Goal: Task Accomplishment & Management: Manage account settings

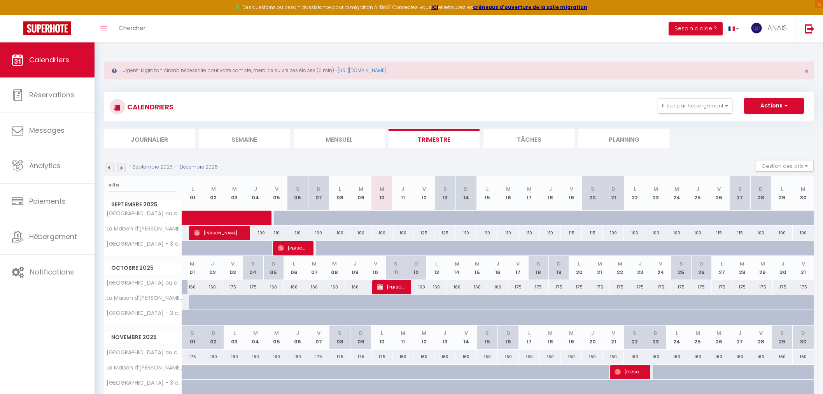
select select
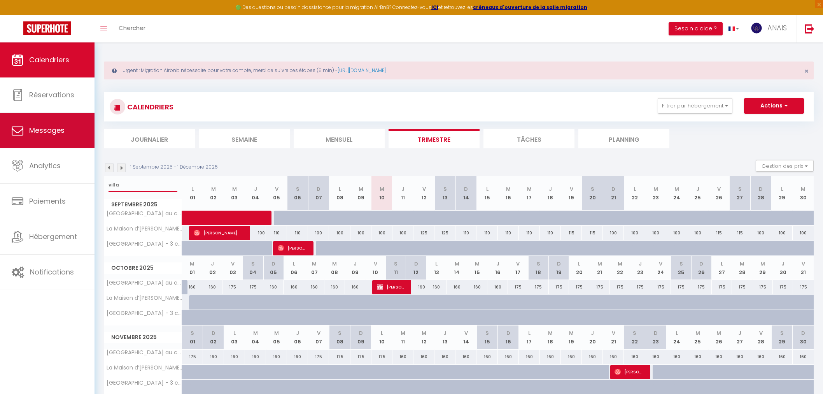
click at [92, 140] on div "🟢 Des questions ou besoin d'assistance pour la migration AirBnB? Connectez-vous…" at bounding box center [411, 234] width 823 height 385
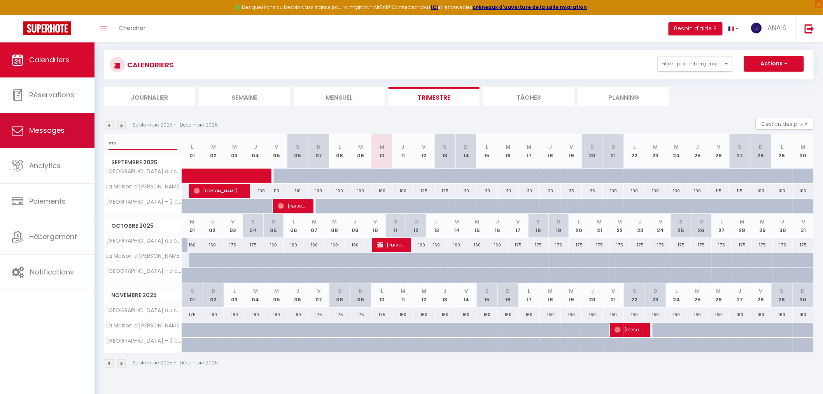
type input "mac"
select select
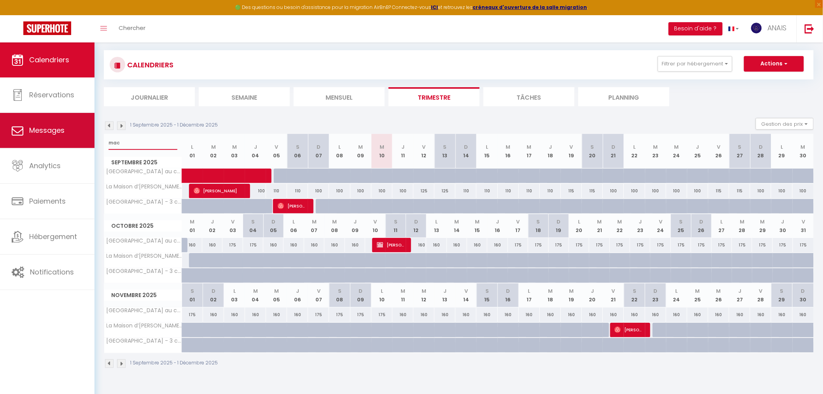
select select
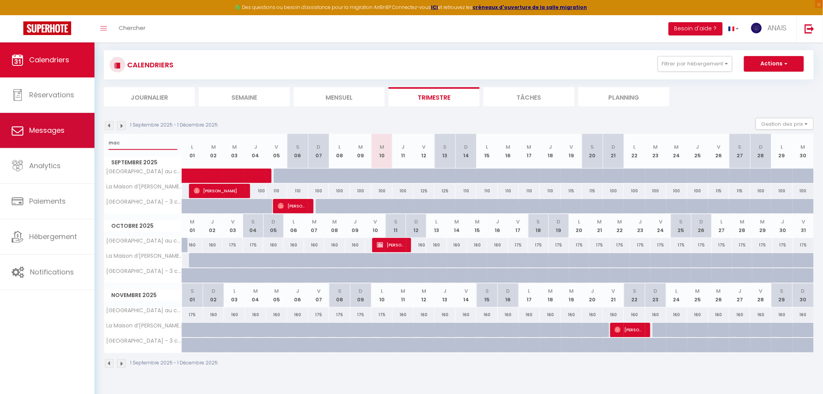
select select
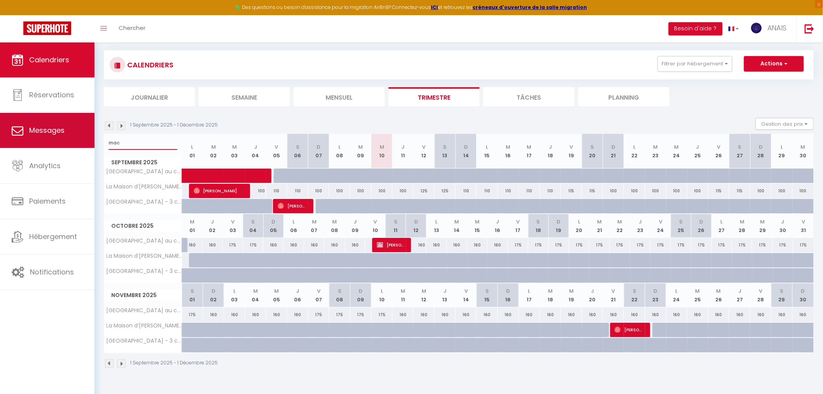
type input "ma"
select select
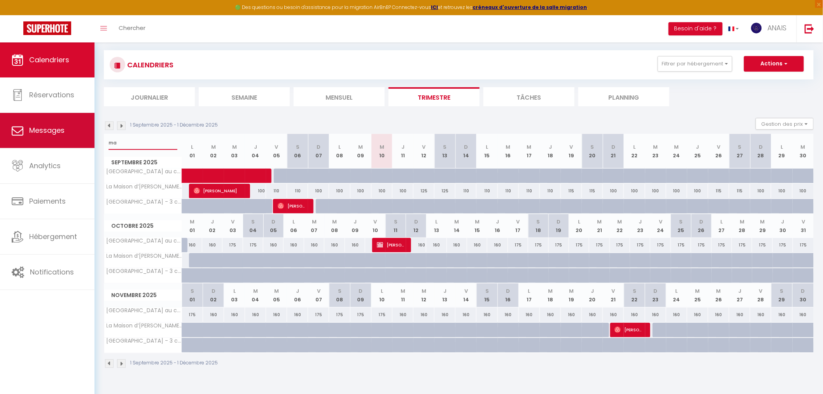
select select
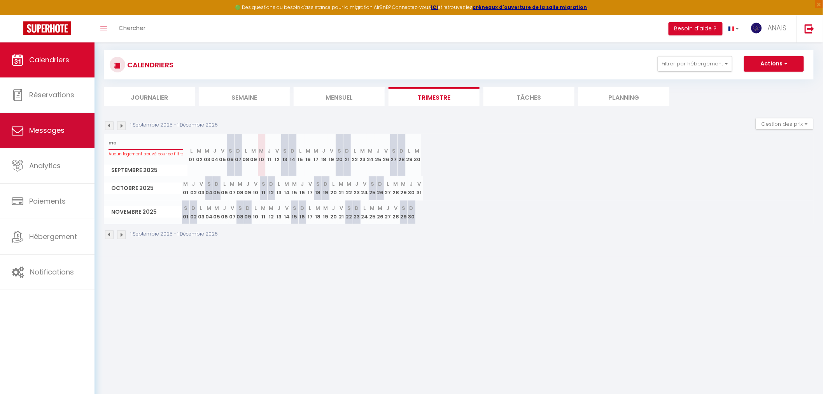
type input "mas"
select select
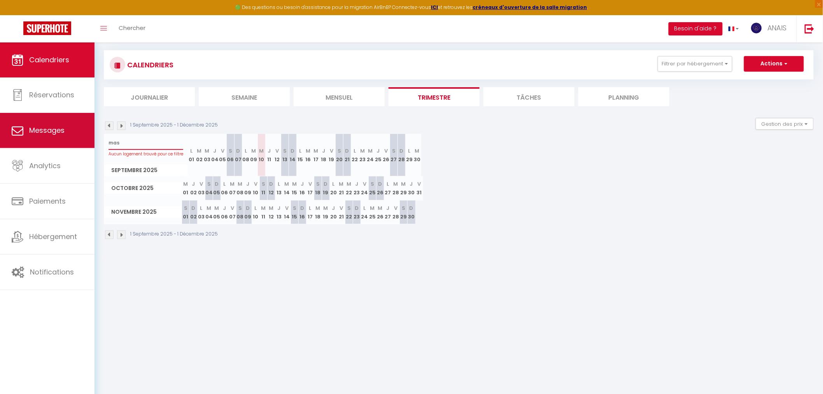
select select
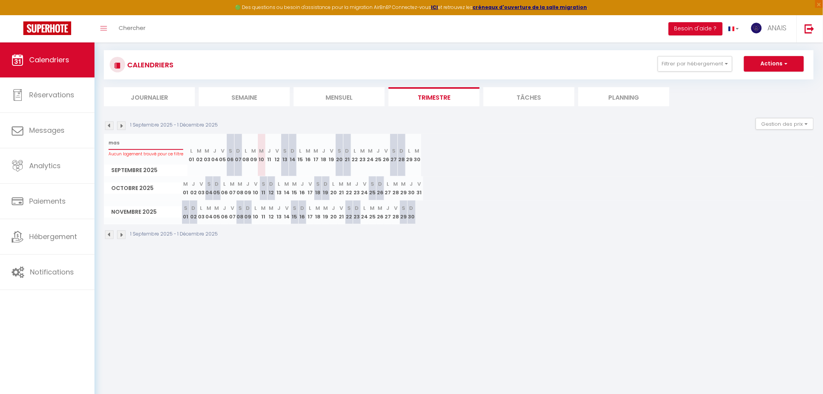
select select
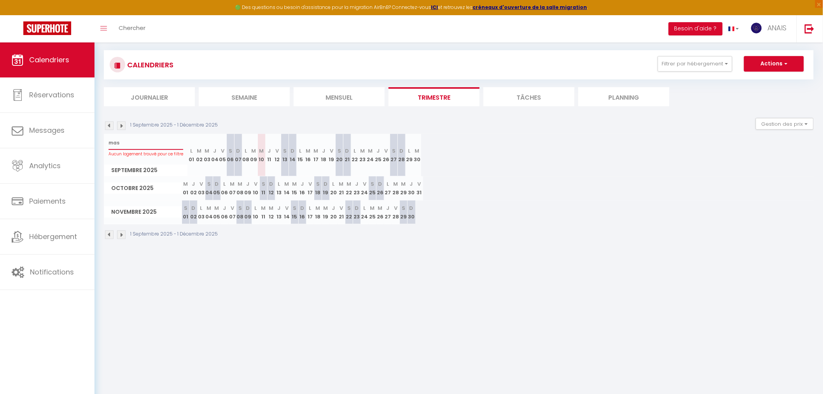
select select
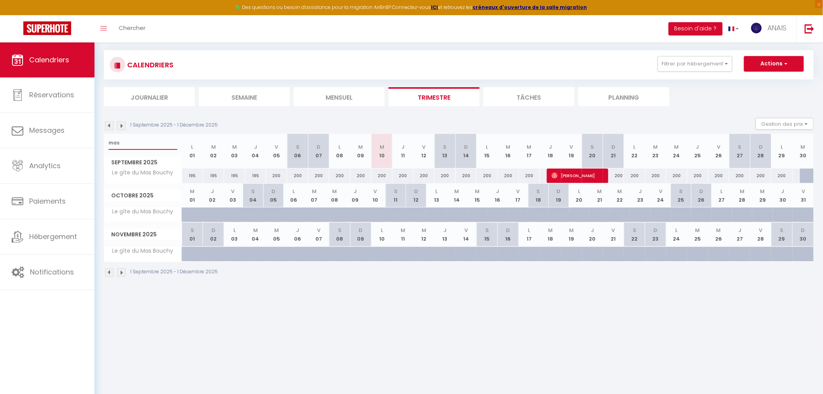
type input "mas"
click at [580, 175] on span "[PERSON_NAME]" at bounding box center [575, 175] width 49 height 15
select select "OK"
select select "0"
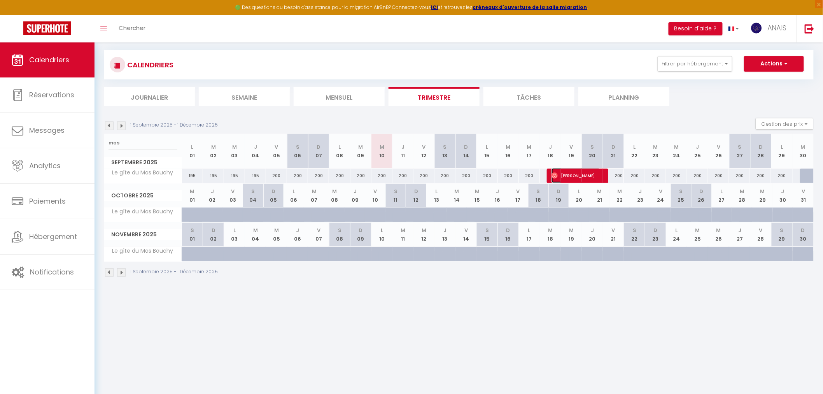
select select "0"
select select "1"
select select
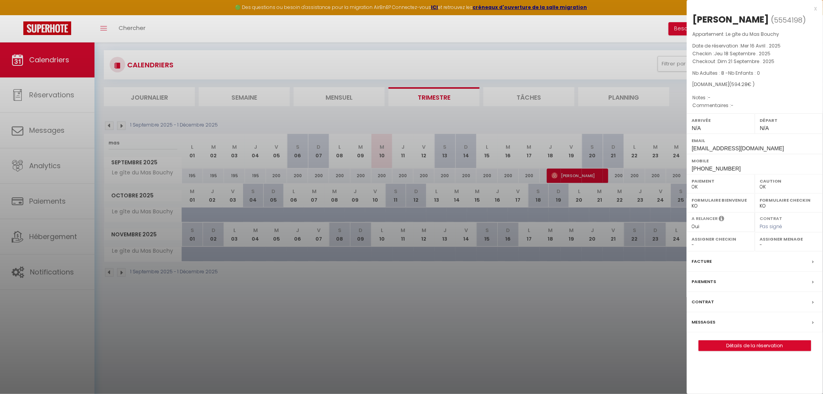
click at [127, 141] on div at bounding box center [411, 197] width 823 height 394
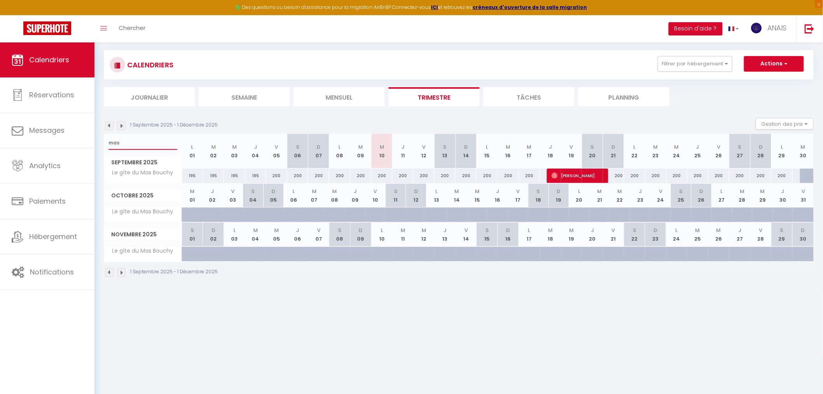
drag, startPoint x: 141, startPoint y: 141, endPoint x: 107, endPoint y: 143, distance: 33.5
click at [107, 143] on div "mas" at bounding box center [142, 143] width 77 height 18
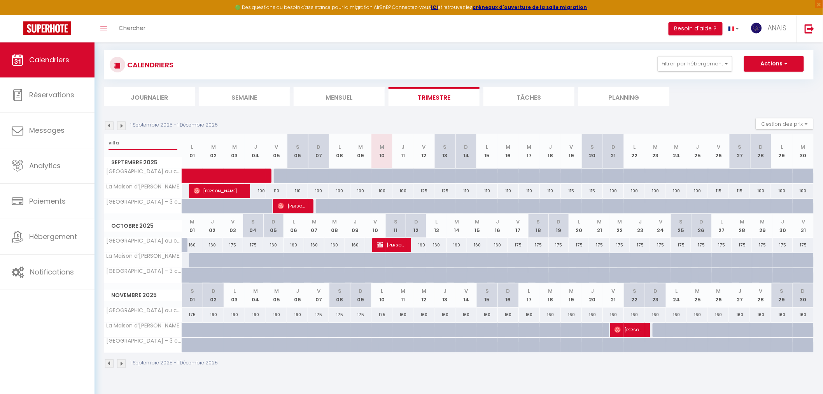
type input "villa"
